Goal: Complete application form

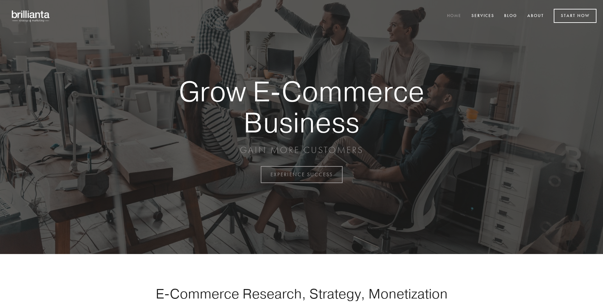
scroll to position [1712, 0]
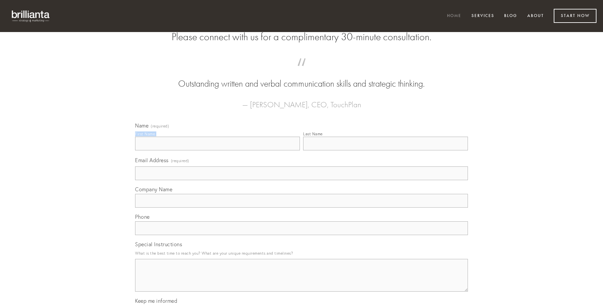
type input "[PERSON_NAME]"
click at [386, 150] on input "Last Name" at bounding box center [385, 143] width 165 height 14
type input "[PERSON_NAME]"
click at [302, 180] on input "Email Address (required)" at bounding box center [301, 173] width 333 height 14
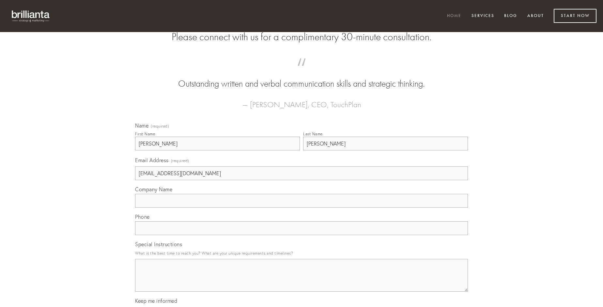
type input "[EMAIL_ADDRESS][DOMAIN_NAME]"
click at [302, 207] on input "Company Name" at bounding box center [301, 201] width 333 height 14
type input "commemoro"
click at [302, 235] on input "text" at bounding box center [301, 228] width 333 height 14
click at [302, 281] on textarea "Special Instructions" at bounding box center [301, 275] width 333 height 33
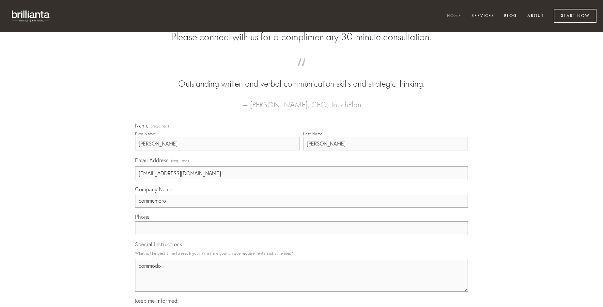
type textarea "commodo"
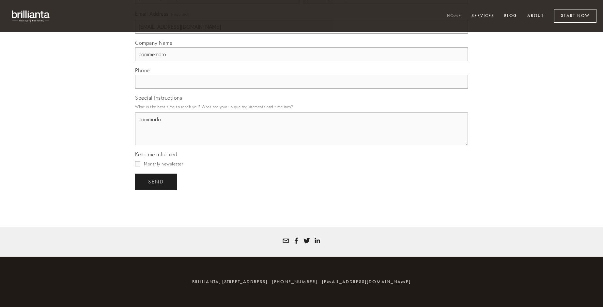
click at [157, 181] on span "send" at bounding box center [156, 182] width 16 height 6
